Goal: Information Seeking & Learning: Learn about a topic

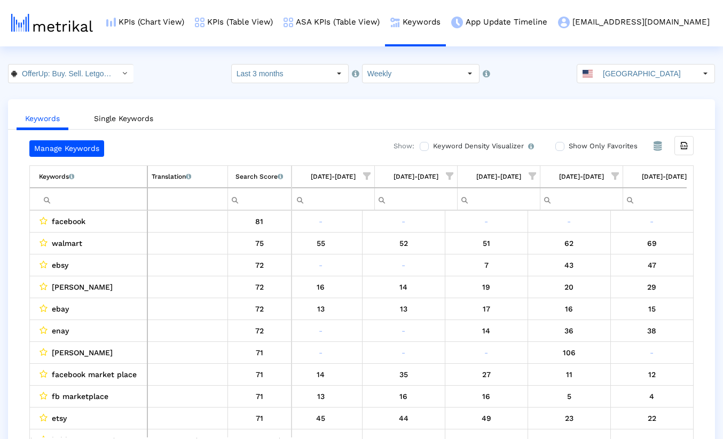
scroll to position [0, 680]
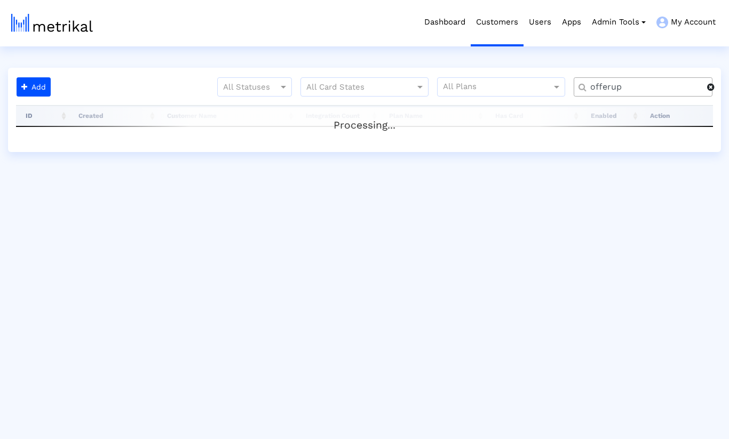
click at [713, 90] on span at bounding box center [710, 87] width 7 height 9
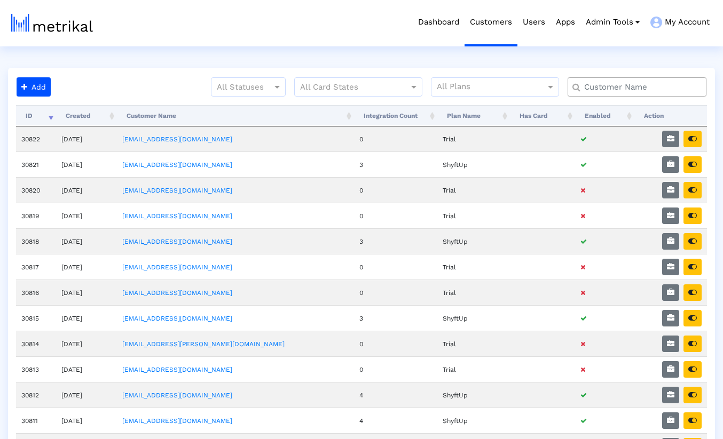
click at [664, 89] on input "text" at bounding box center [638, 87] width 125 height 11
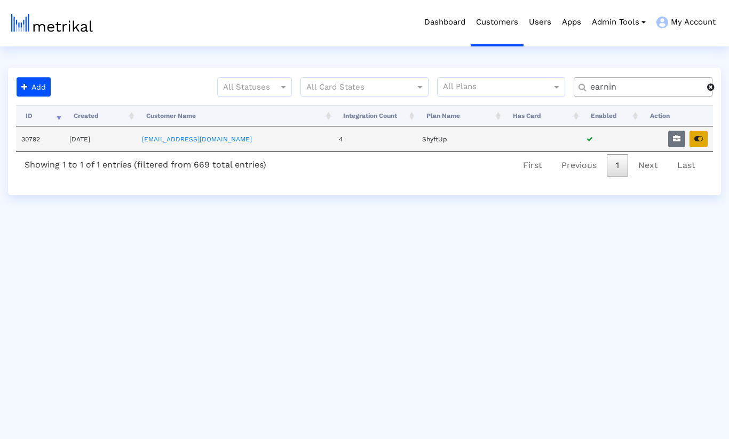
type input "earnin"
click at [697, 140] on icon "button" at bounding box center [698, 138] width 9 height 7
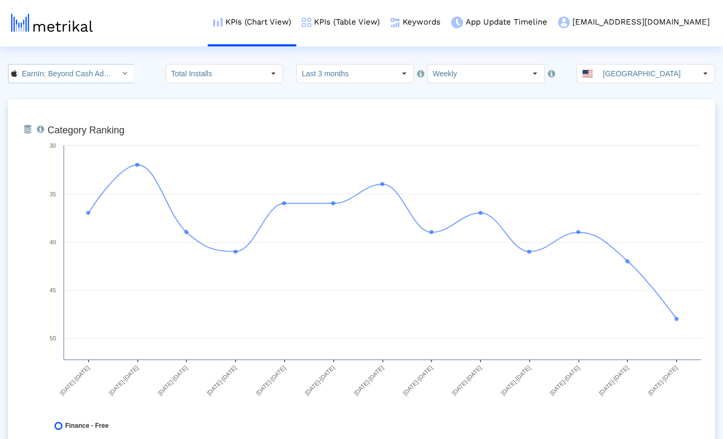
click at [109, 75] on input "EarnIn: Beyond Cash Advance < 723815926 >" at bounding box center [65, 74] width 96 height 18
click at [163, 45] on div "KPIs (Chart View) KPIs (Table View) Keywords App Update Timeline earnin@shyftup…" at bounding box center [371, 23] width 687 height 46
click at [385, 17] on link "KPIs (Table View)" at bounding box center [340, 22] width 89 height 44
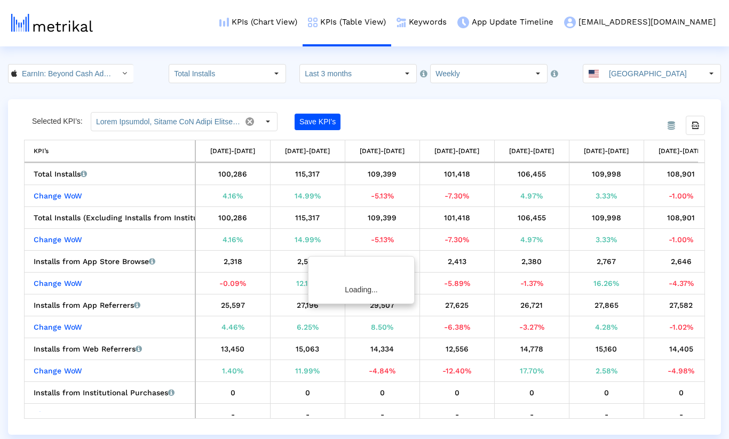
click at [158, 91] on crea-index "EarnIn: Beyond Cash Advance < 723815926 > Total Installs Select how far back fr…" at bounding box center [364, 249] width 729 height 371
click at [271, 123] on div "Select" at bounding box center [267, 121] width 17 height 17
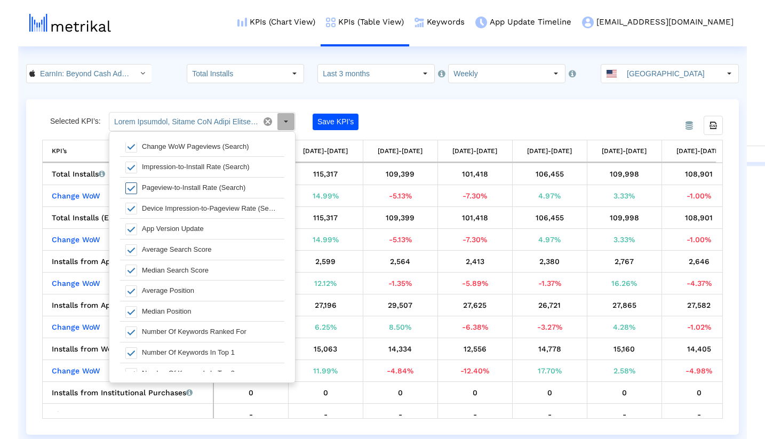
scroll to position [1318, 0]
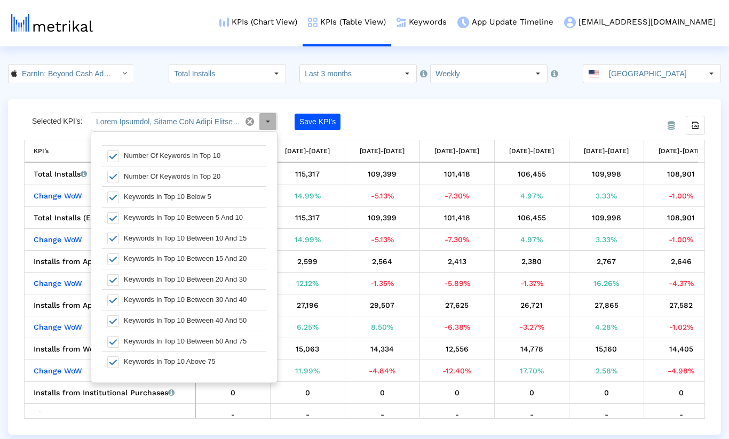
click at [432, 108] on div "From Database Selected KPI’s: Save KPI’s Export all data KPI’s KPI’s 06/22/25-0…" at bounding box center [364, 267] width 713 height 336
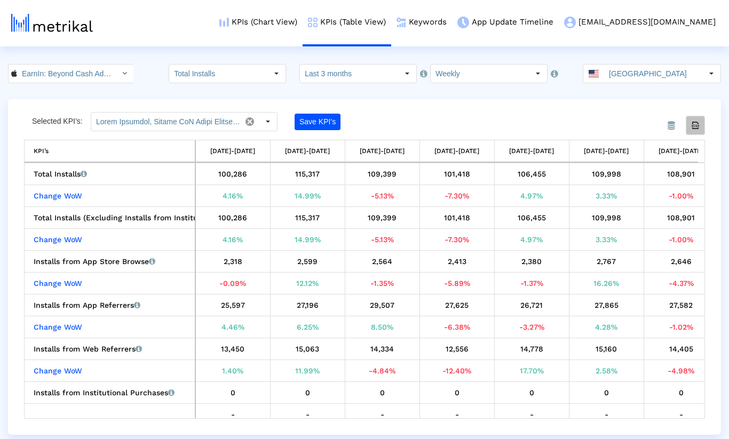
click at [697, 127] on icon "Export all data" at bounding box center [696, 126] width 10 height 10
click at [437, 103] on div "From Database Selected KPI’s: Pull down to refresh... Release to refresh... Ref…" at bounding box center [364, 267] width 713 height 336
click at [363, 78] on input "Last 3 months" at bounding box center [349, 74] width 98 height 18
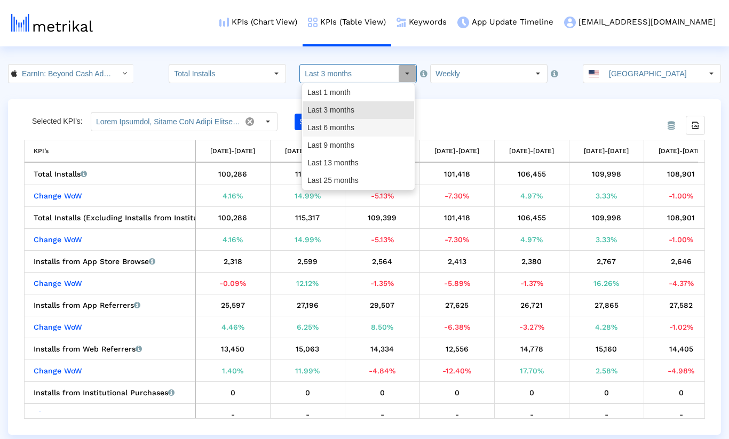
click at [352, 128] on div "Last 6 months" at bounding box center [359, 128] width 112 height 18
type input "Last 6 months"
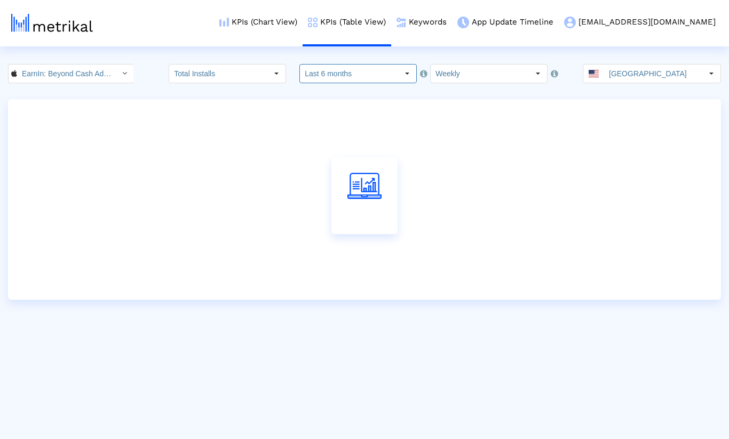
click at [486, 99] on crea-index "EarnIn: Beyond Cash Advance < 723815926 > Total Installs Select how far back fr…" at bounding box center [364, 182] width 729 height 236
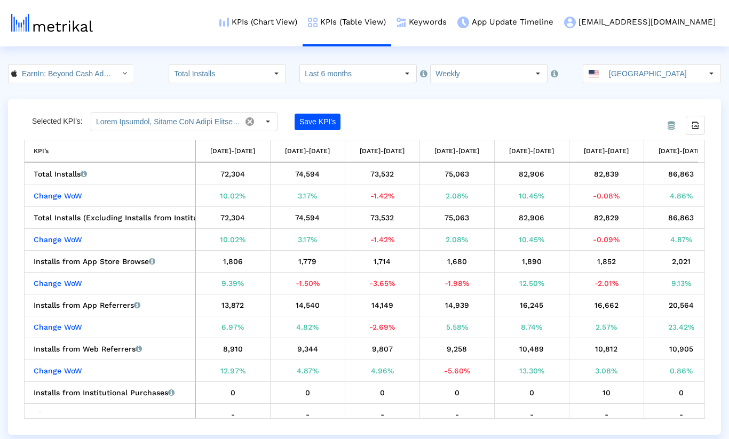
click at [440, 97] on crea-index "EarnIn: Beyond Cash Advance < 723815926 > Total Installs Select how far back fr…" at bounding box center [364, 249] width 729 height 371
click at [524, 109] on div "From Database Selected KPI’s: Save KPI’s Export all data KPI’s KPI’s 03/30/25-0…" at bounding box center [364, 267] width 713 height 336
click at [697, 125] on icon "Export all data" at bounding box center [696, 126] width 10 height 10
click at [421, 102] on div "From Database Selected KPI’s: Save KPI’s Export all data KPI’s KPI’s 03/30/25-0…" at bounding box center [364, 267] width 713 height 336
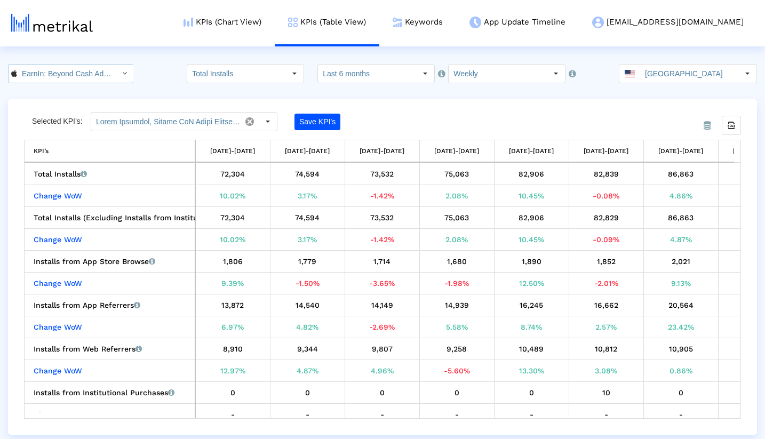
click at [61, 73] on input "EarnIn: Beyond Cash Advance < 723815926 >" at bounding box center [65, 74] width 96 height 18
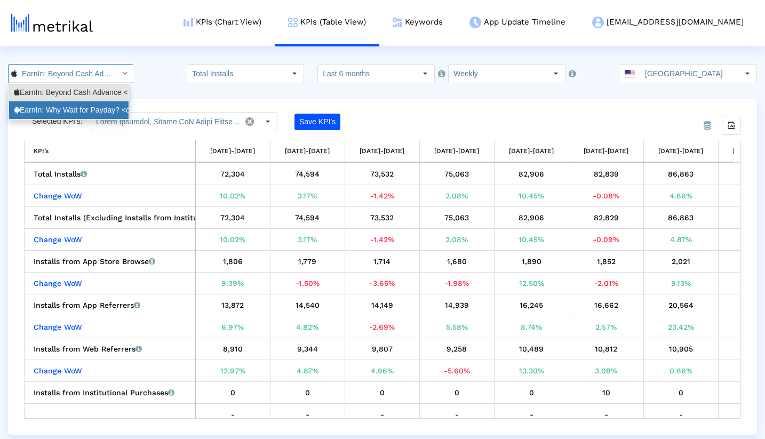
click at [58, 108] on div "EarnIn: Why Wait for Payday? <com.activehours>" at bounding box center [69, 110] width 110 height 10
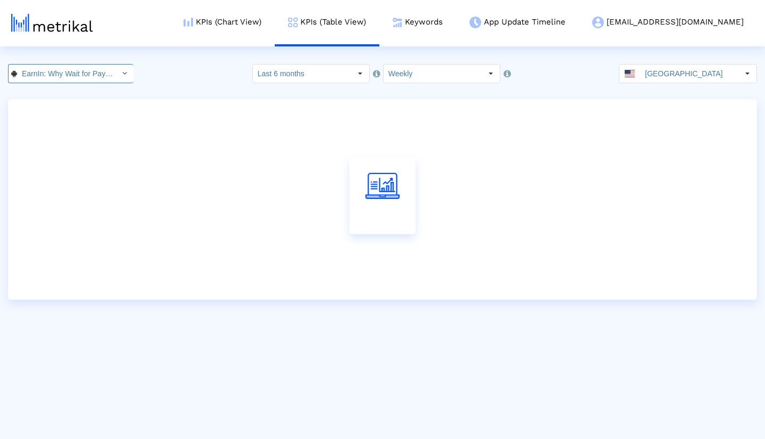
scroll to position [0, 84]
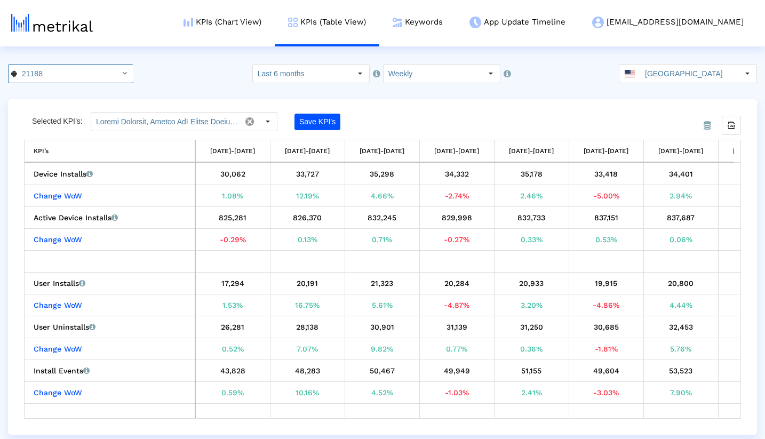
click at [176, 67] on div "21188 Pull down to refresh... Release to refresh... Refreshing... EarnIn: Beyon…" at bounding box center [382, 73] width 765 height 19
click at [474, 98] on crea-index "EarnIn: Why Wait for Payday? < com.activehours > Pull down to refresh... Releas…" at bounding box center [382, 249] width 765 height 371
click at [186, 70] on div "EarnIn: Why Wait for Payday? < com.activehours > Pull down to refresh... Releas…" at bounding box center [382, 73] width 765 height 19
click at [444, 116] on div "Selected KPI’s: Save KPI’s" at bounding box center [293, 121] width 538 height 19
click at [728, 123] on icon "Export all data" at bounding box center [732, 126] width 10 height 10
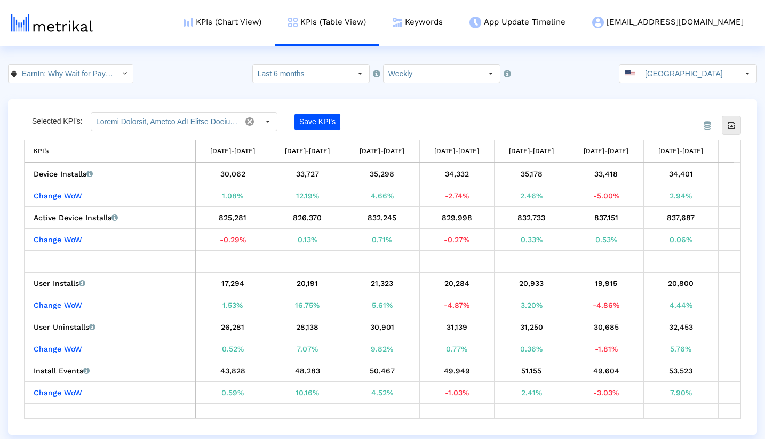
click at [500, 107] on div "From Database Selected KPI’s: Save KPI’s Export all data KPI’s KPI’s 03/30/25-0…" at bounding box center [382, 267] width 749 height 336
